Goal: Information Seeking & Learning: Learn about a topic

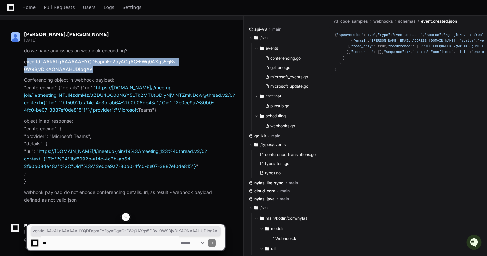
drag, startPoint x: 27, startPoint y: 61, endPoint x: 104, endPoint y: 70, distance: 77.4
click at [104, 70] on p "eventId: AAkALgAAAAAAHYQDEapmEc2byACqAC-EWg0AXqs5FjBv-0W9BjvDlKAONAAAHUDIpgAA" at bounding box center [124, 65] width 201 height 15
click at [98, 60] on p "eventId: AAkALgAAAAAAHYQDEapmEc2byACqAC-EWg0AXqs5FjBv-0W9BjvDlKAONAAAHUDIpgAA" at bounding box center [124, 65] width 201 height 15
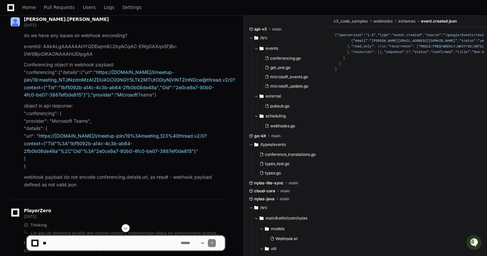
scroll to position [69, 0]
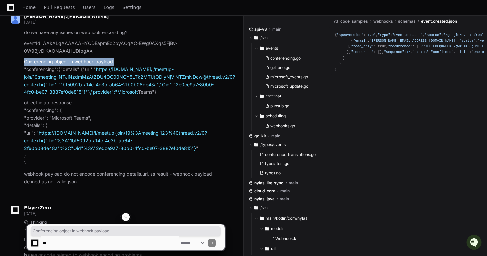
drag, startPoint x: 22, startPoint y: 60, endPoint x: 116, endPoint y: 59, distance: 93.8
click at [116, 59] on div "do we have any issues on webhook enconding? eventId: AAkALgAAAAAAHYQDEapmEc2byA…" at bounding box center [118, 107] width 214 height 156
click at [116, 59] on p "Conferencing object in webhook payload: "conferencing":{"details":{"url":" http…" at bounding box center [124, 77] width 201 height 38
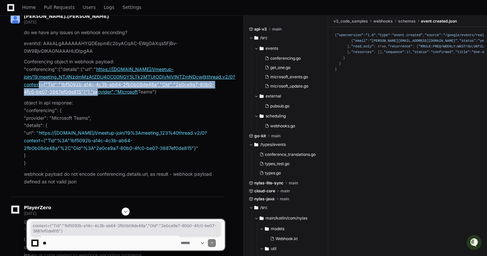
drag, startPoint x: 21, startPoint y: 84, endPoint x: 72, endPoint y: 90, distance: 52.1
click at [72, 90] on div "do we have any issues on webhook enconding? eventId: AAkALgAAAAAAHYQDEapmEc2byA…" at bounding box center [118, 107] width 214 height 156
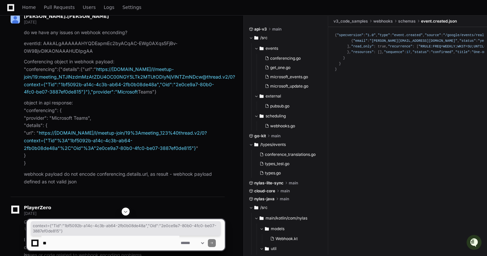
click at [72, 118] on p "object in api response: "conferencing": { "provider": "Microsoft Teams", "detai…" at bounding box center [124, 133] width 201 height 68
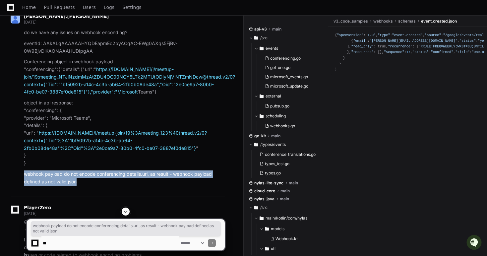
drag, startPoint x: 25, startPoint y: 173, endPoint x: 108, endPoint y: 179, distance: 83.7
click at [108, 179] on p "webhook payload do not encode conferencing.details.url, as result - webhook pay…" at bounding box center [124, 177] width 201 height 15
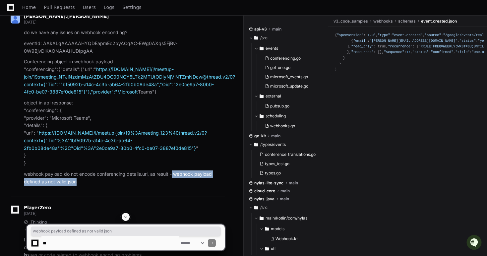
drag, startPoint x: 173, startPoint y: 174, endPoint x: 208, endPoint y: 183, distance: 36.3
click at [208, 183] on p "webhook payload do not encode conferencing.details.url, as result - webhook pay…" at bounding box center [124, 177] width 201 height 15
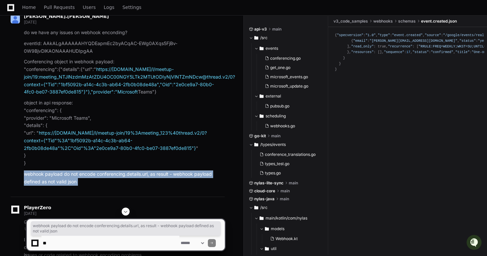
drag, startPoint x: 208, startPoint y: 183, endPoint x: 9, endPoint y: 176, distance: 198.7
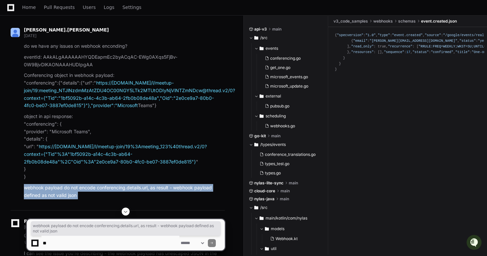
scroll to position [57, 0]
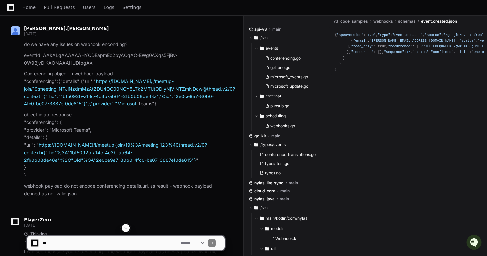
click at [149, 169] on p "object in api response: "conferencing": { "provider": "Microsoft Teams", "detai…" at bounding box center [124, 145] width 201 height 68
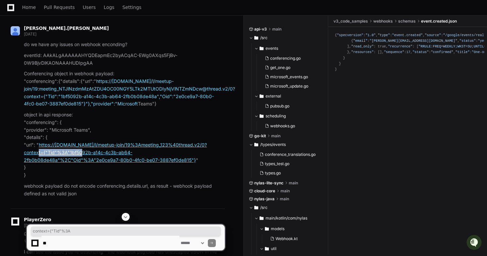
drag, startPoint x: 21, startPoint y: 152, endPoint x: 66, endPoint y: 149, distance: 44.8
click at [66, 149] on div "do we have any issues on webhook enconding? eventId: AAkALgAAAAAAHYQDEapmEc2byA…" at bounding box center [118, 119] width 214 height 156
copy link "context={"Tid"%3A"
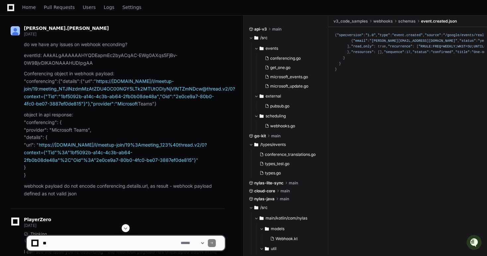
click at [116, 130] on p "object in api response: "conferencing": { "provider": "Microsoft Teams", "detai…" at bounding box center [124, 145] width 201 height 68
